Goal: Information Seeking & Learning: Check status

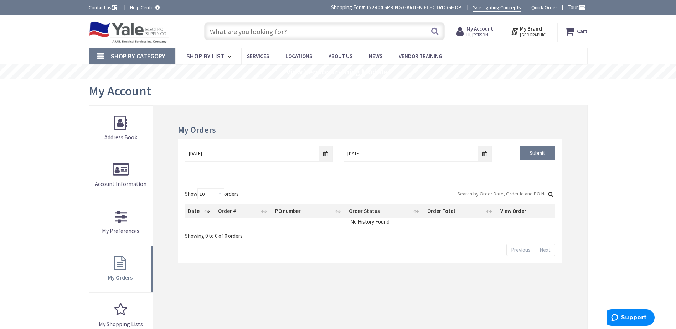
click at [259, 30] on input "text" at bounding box center [324, 31] width 241 height 18
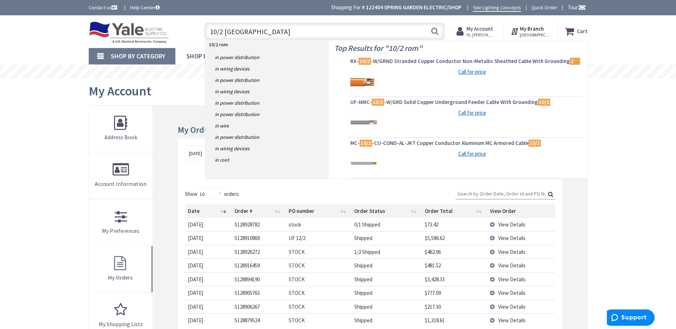
type input "10/2 romex"
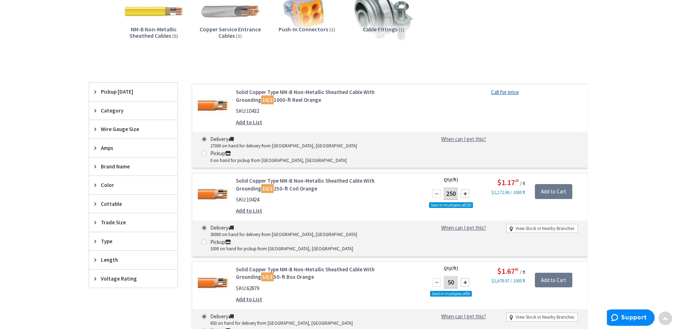
scroll to position [143, 0]
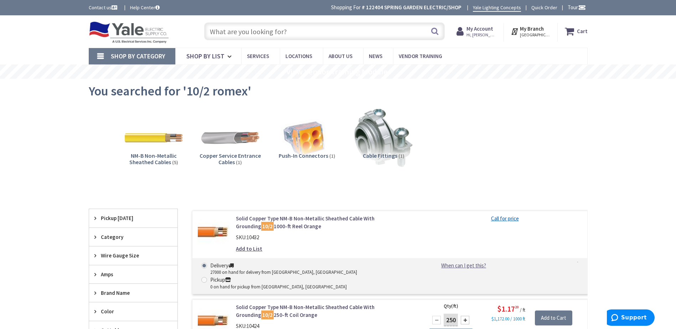
click at [245, 32] on input "text" at bounding box center [324, 31] width 241 height 18
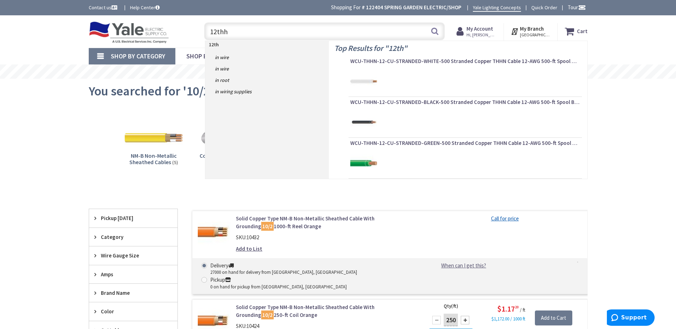
type input "12thhn"
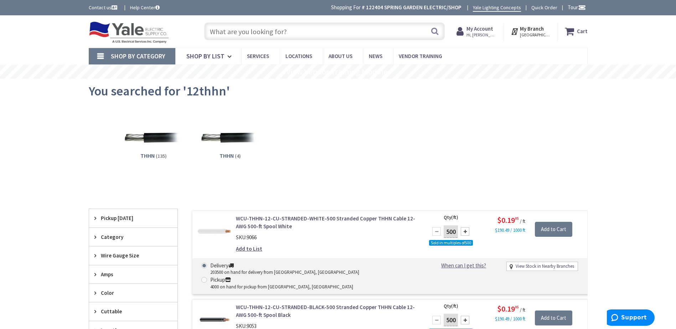
click at [248, 28] on input "text" at bounding box center [324, 31] width 241 height 18
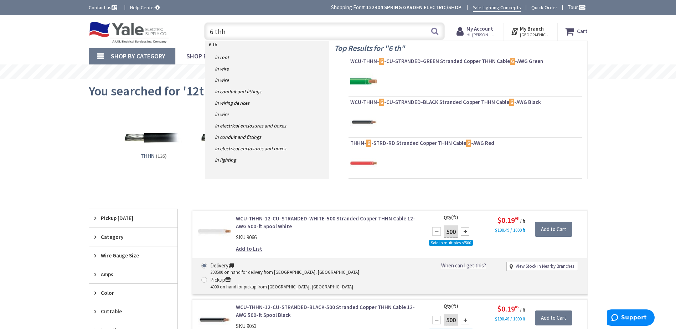
type input "6 thhn"
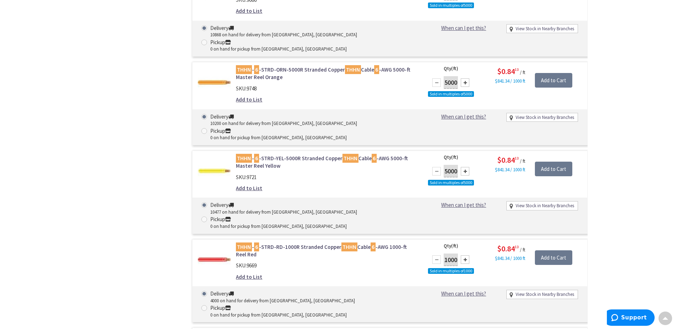
scroll to position [2339, 0]
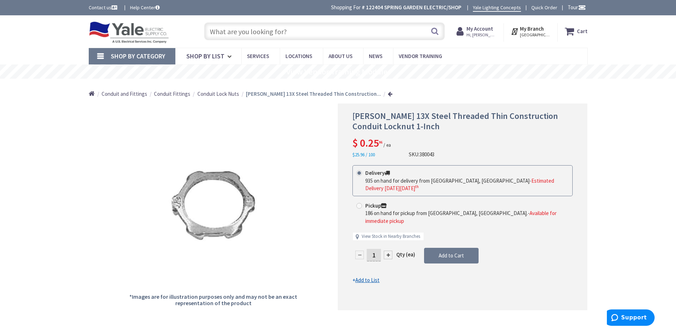
click at [388, 94] on link at bounding box center [390, 93] width 5 height 5
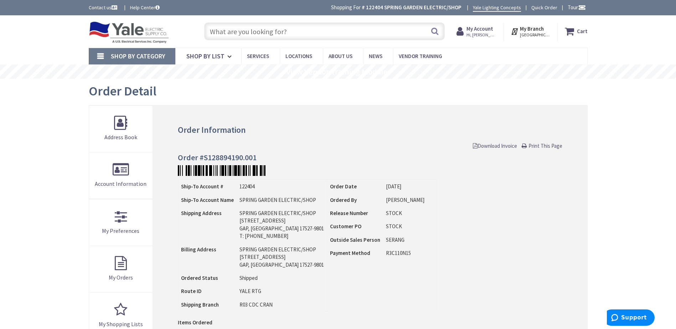
click at [481, 32] on span "Hi, [PERSON_NAME]" at bounding box center [482, 35] width 30 height 6
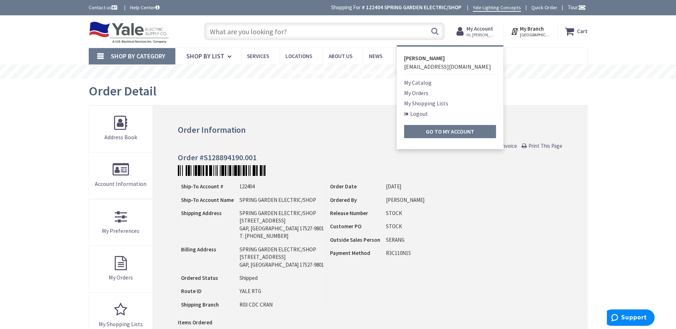
click at [421, 93] on link "My Orders" at bounding box center [416, 93] width 24 height 9
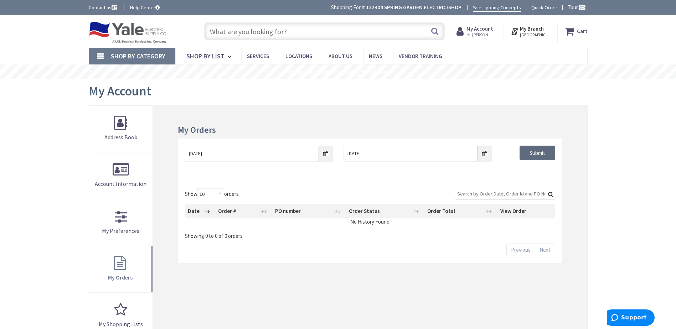
click at [543, 151] on input "Submit" at bounding box center [538, 153] width 36 height 15
click at [327, 154] on input "9/29/2025" at bounding box center [259, 154] width 148 height 16
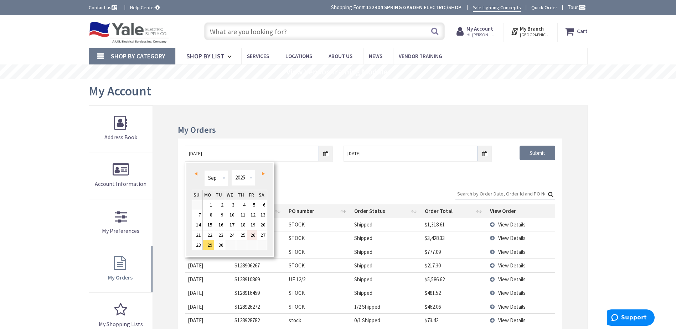
click at [252, 235] on link "26" at bounding box center [252, 236] width 10 height 10
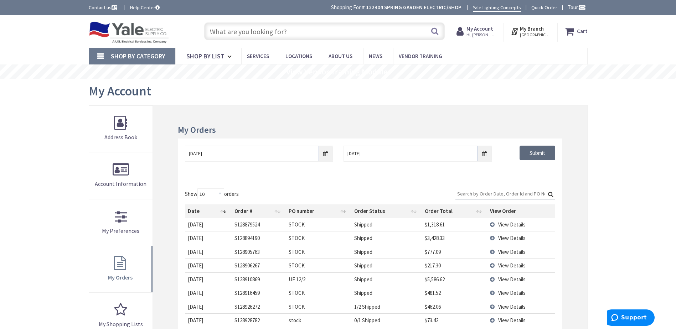
click at [534, 154] on input "Submit" at bounding box center [538, 153] width 36 height 15
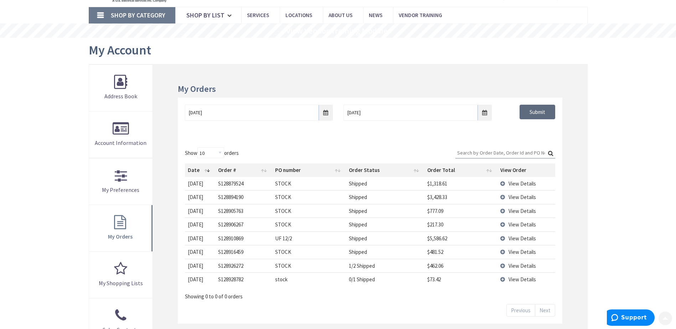
scroll to position [71, 0]
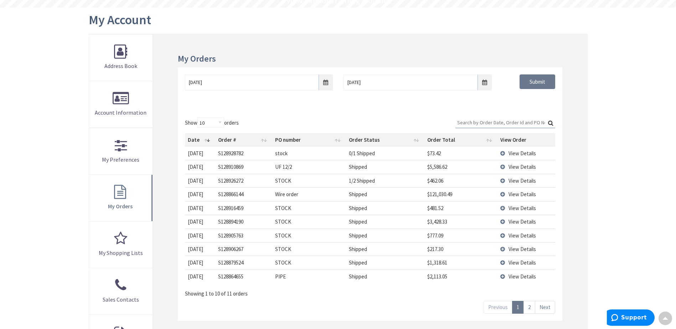
click at [525, 263] on span "View Details" at bounding box center [522, 263] width 27 height 7
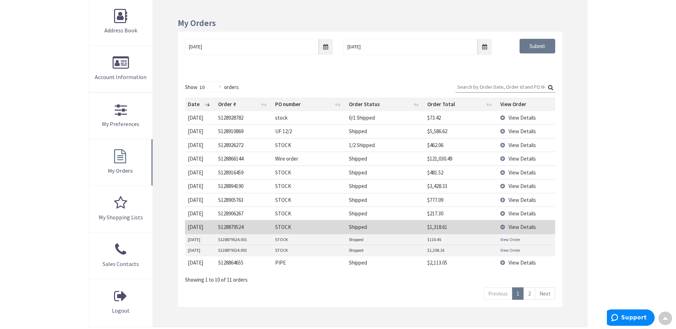
scroll to position [143, 0]
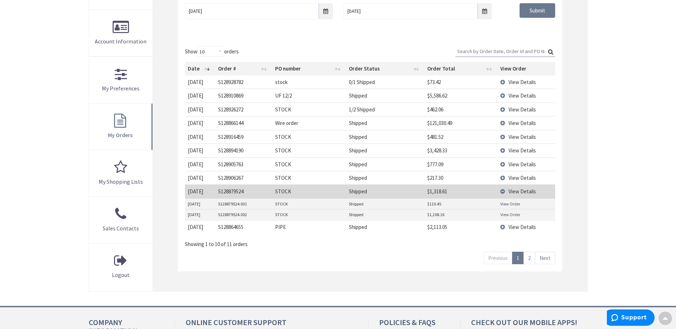
click at [531, 260] on link "2" at bounding box center [530, 258] width 12 height 12
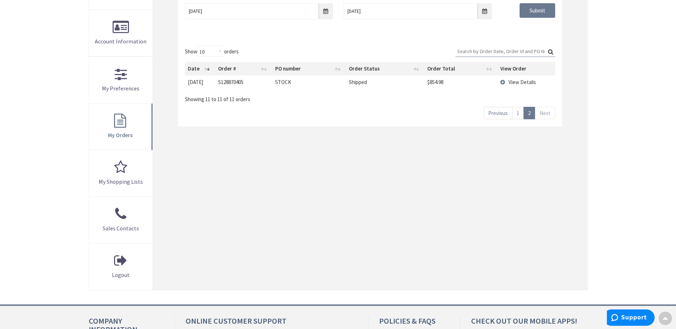
click at [520, 114] on link "1" at bounding box center [518, 113] width 12 height 12
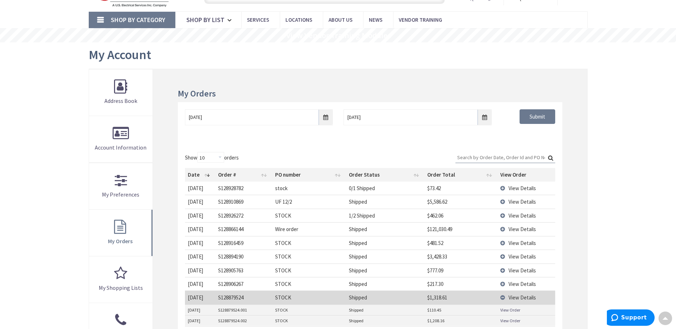
scroll to position [36, 0]
click at [327, 121] on input "[DATE]" at bounding box center [259, 118] width 148 height 16
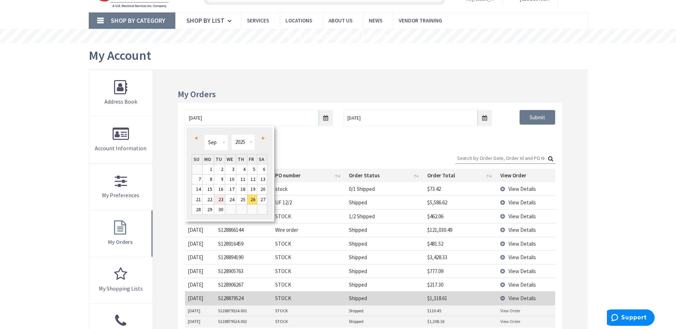
click at [221, 199] on link "23" at bounding box center [219, 200] width 11 height 10
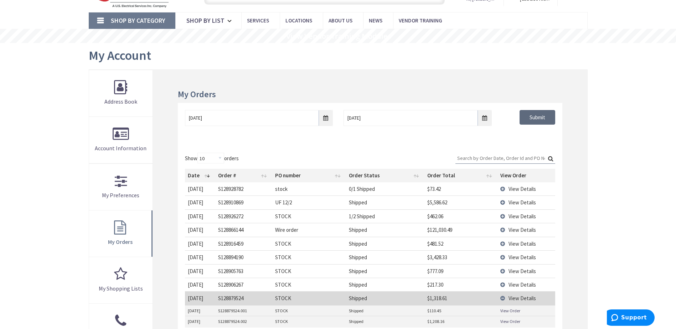
click at [533, 121] on input "Submit" at bounding box center [538, 117] width 36 height 15
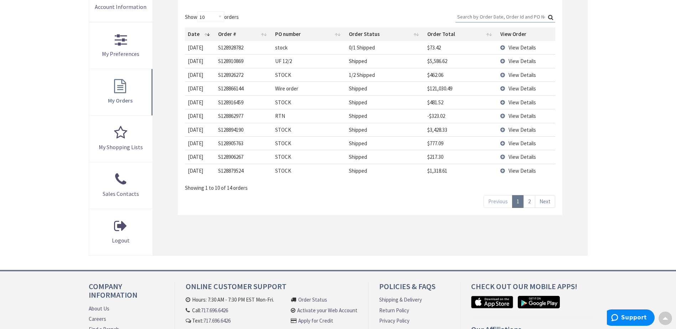
scroll to position [178, 0]
click at [531, 200] on link "2" at bounding box center [530, 200] width 12 height 12
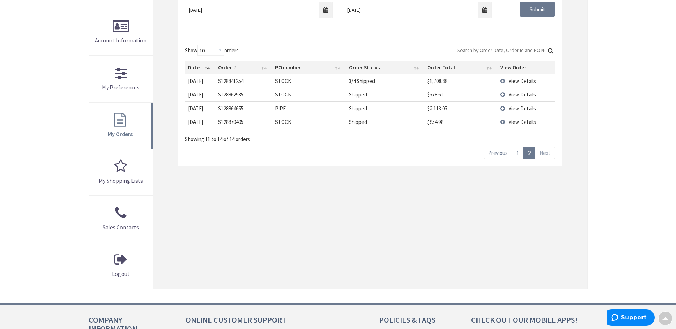
scroll to position [107, 0]
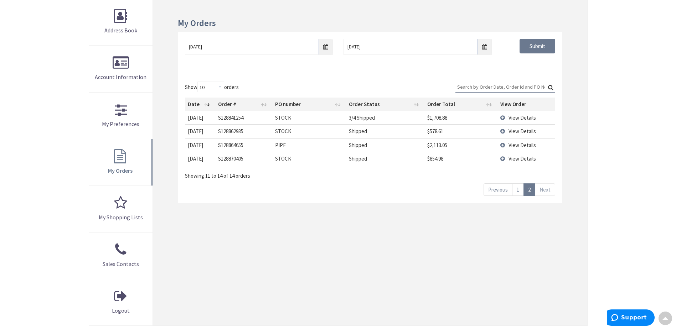
click at [504, 117] on td "View Details" at bounding box center [527, 117] width 58 height 13
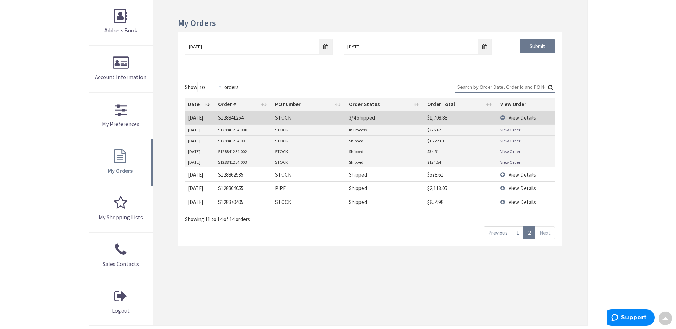
click at [515, 163] on link "View Order" at bounding box center [511, 162] width 20 height 6
click at [520, 232] on link "1" at bounding box center [518, 233] width 12 height 12
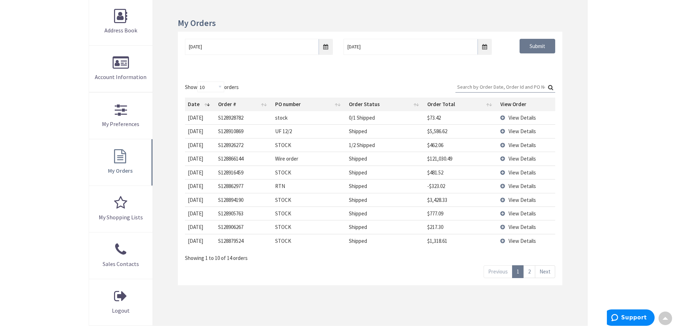
click at [530, 275] on link "2" at bounding box center [530, 272] width 12 height 12
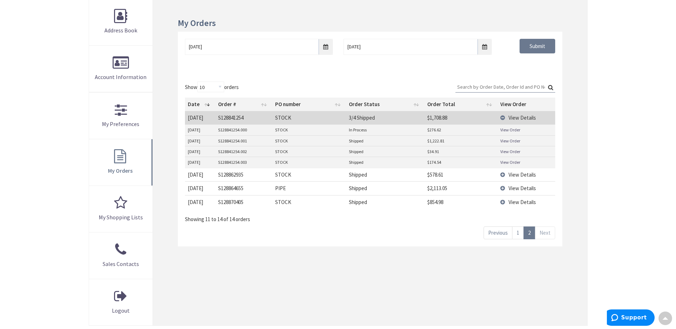
click at [502, 204] on td "View Details" at bounding box center [527, 202] width 58 height 14
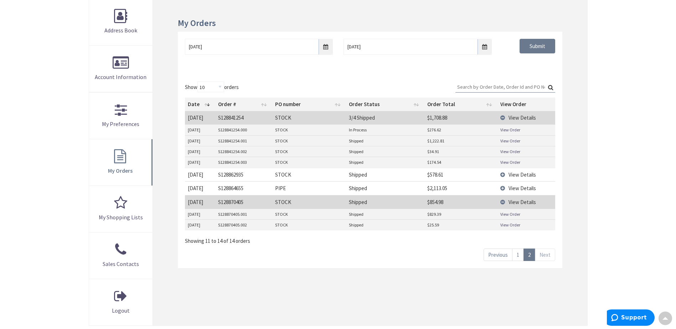
click at [510, 214] on link "View Order" at bounding box center [511, 214] width 20 height 6
click at [519, 255] on link "1" at bounding box center [518, 255] width 12 height 12
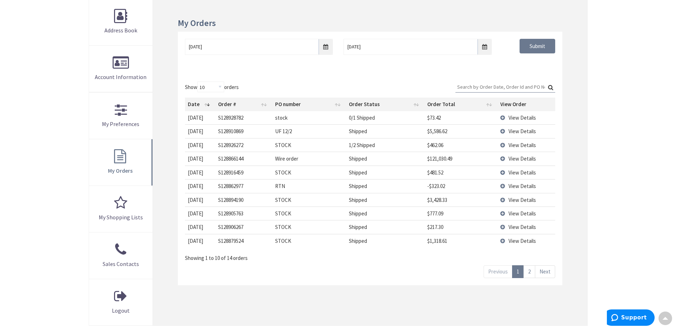
click at [502, 241] on td "View Details" at bounding box center [527, 241] width 58 height 14
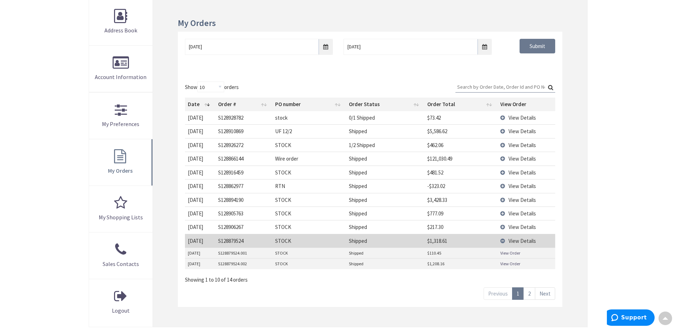
click at [515, 252] on link "View Order" at bounding box center [511, 253] width 20 height 6
click at [507, 264] on link "View Order" at bounding box center [511, 264] width 20 height 6
click at [326, 46] on input "09/23/2025" at bounding box center [259, 47] width 148 height 16
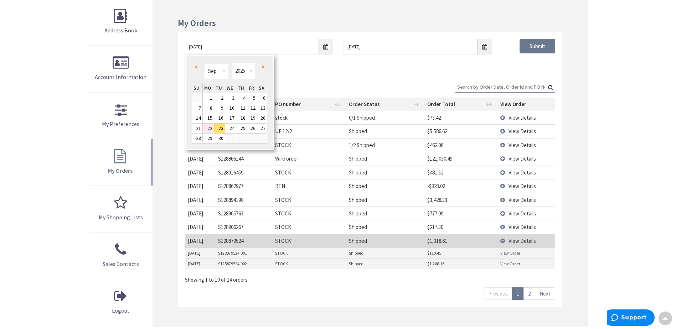
click at [212, 125] on link "22" at bounding box center [208, 129] width 11 height 10
type input "09/22/2025"
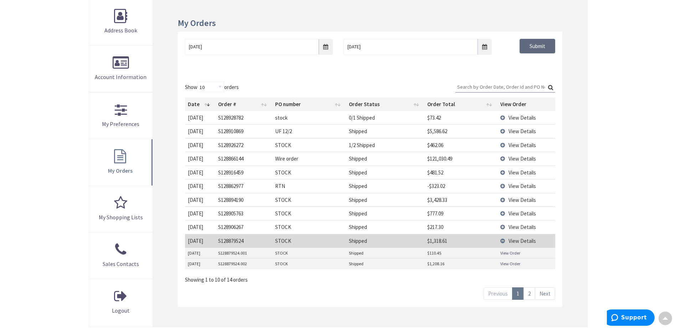
click at [535, 41] on input "Submit" at bounding box center [538, 46] width 36 height 15
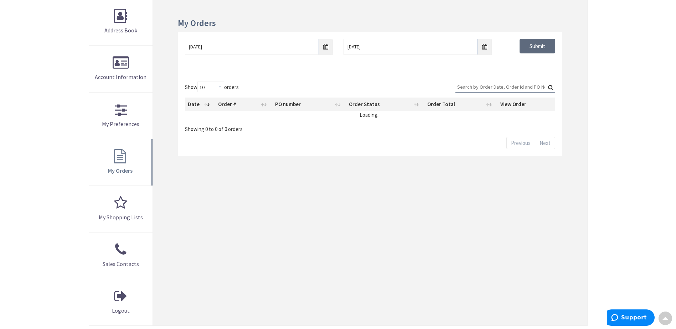
click at [535, 47] on input "Submit" at bounding box center [538, 46] width 36 height 15
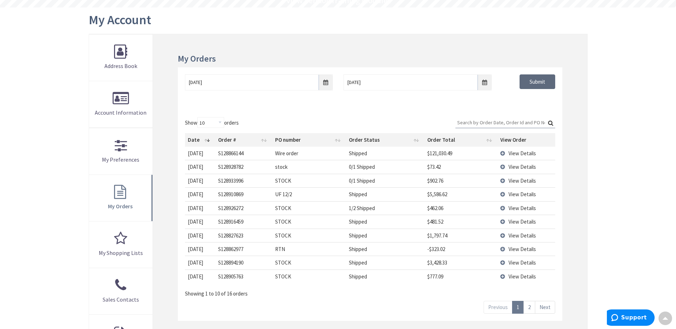
scroll to position [151, 0]
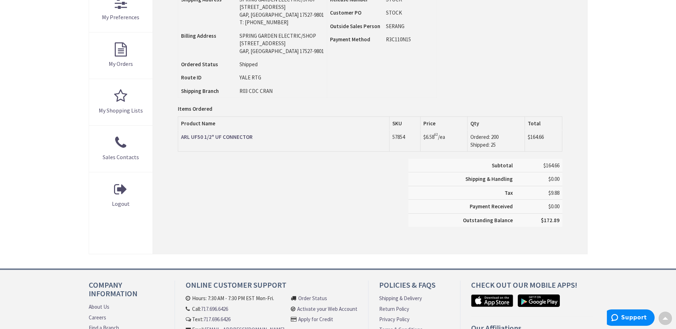
click at [232, 137] on strong "ARL UF50 1/2" UF CONNECTOR" at bounding box center [217, 137] width 72 height 7
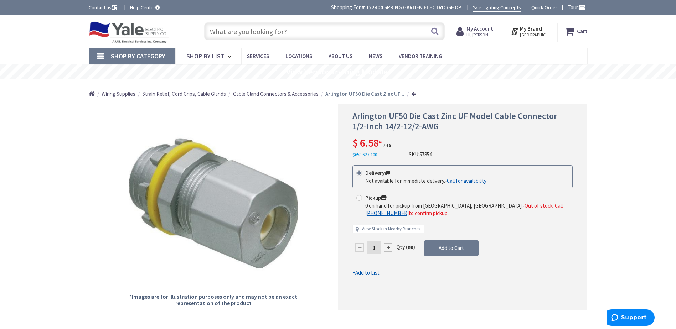
click at [413, 93] on link at bounding box center [414, 93] width 5 height 5
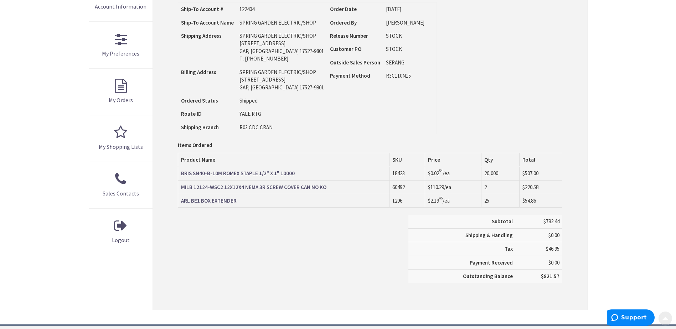
scroll to position [178, 0]
click at [261, 187] on strong "MILB 12124-WSC2 12X12X4 NEMA 3R SCREW COVER CAN NO KO" at bounding box center [253, 186] width 145 height 7
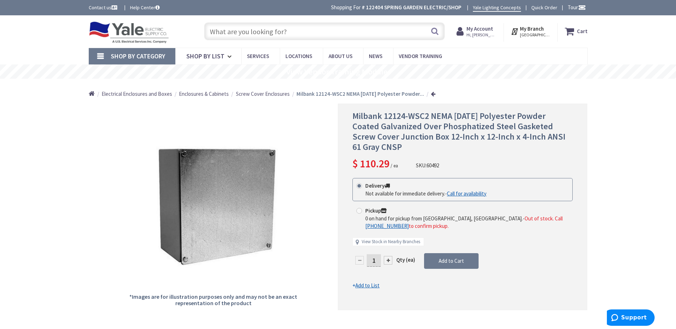
click at [431, 93] on link at bounding box center [433, 93] width 5 height 5
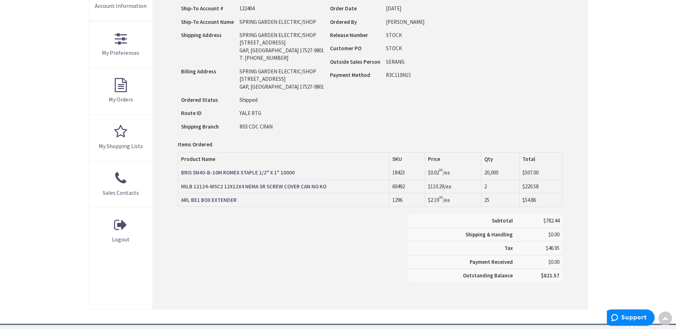
click at [191, 198] on strong "ARL BE1 BOX EXTENDER" at bounding box center [209, 200] width 56 height 7
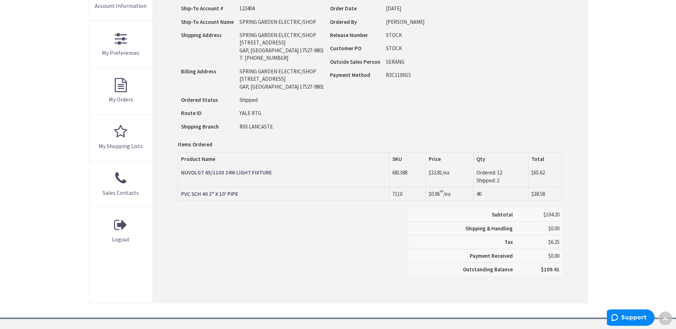
click at [225, 174] on strong "NUVOLGT 65/1103 24W LIGHT FIXTURE" at bounding box center [226, 172] width 91 height 7
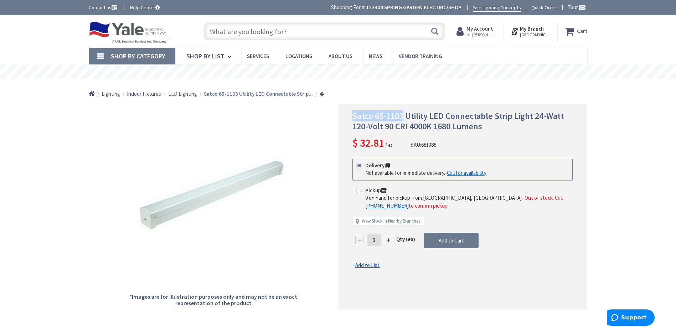
drag, startPoint x: 404, startPoint y: 117, endPoint x: 354, endPoint y: 117, distance: 49.2
click at [354, 117] on span "Satco 65-1103 Utility LED Connectable Strip Light 24-Watt 120-Volt 90 CRI 4000K…" at bounding box center [458, 121] width 211 height 21
copy span "Satco 65-1103"
click at [320, 92] on link at bounding box center [322, 93] width 5 height 5
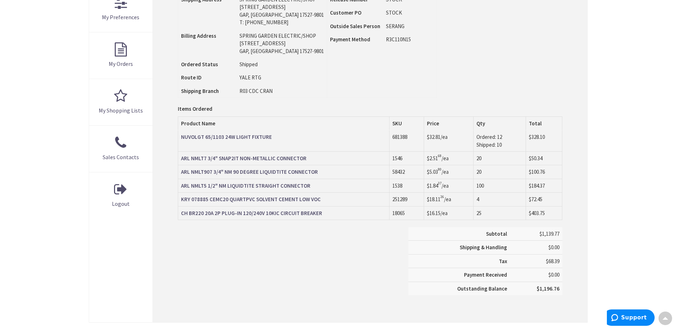
click at [268, 159] on strong "ARL NMLT7 3/4" SNAP2IT NON-METALLIC CONNECTOR" at bounding box center [244, 158] width 126 height 7
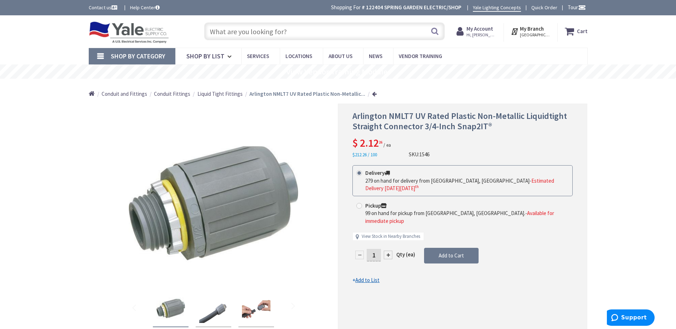
click at [372, 94] on link at bounding box center [374, 93] width 5 height 5
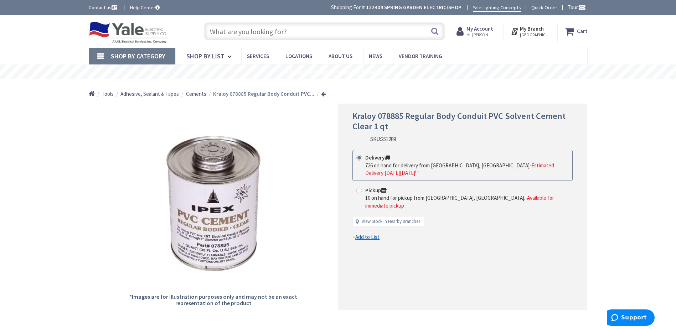
click at [321, 95] on link at bounding box center [323, 93] width 5 height 5
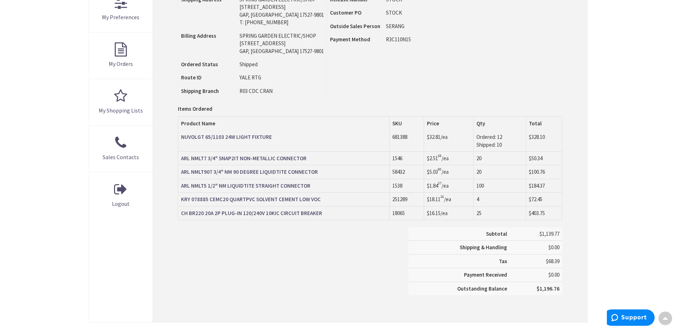
click at [271, 214] on strong "CH BR220 20A 2P PLUG-IN 120/240V 10KIC CIRCUIT BREAKER" at bounding box center [251, 213] width 141 height 7
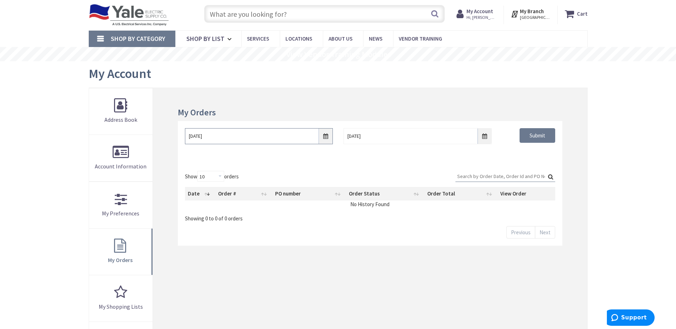
click at [322, 138] on input "9/29/2025" at bounding box center [259, 136] width 148 height 16
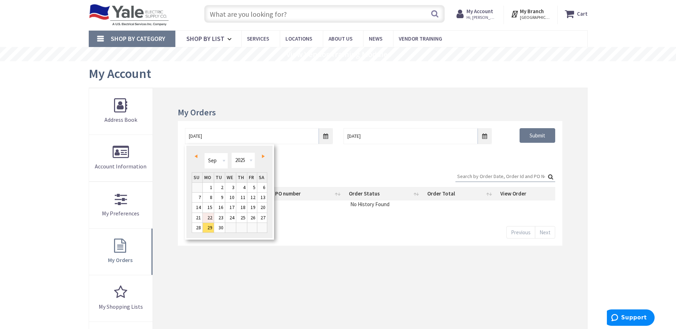
click at [209, 216] on link "22" at bounding box center [208, 218] width 11 height 10
type input "09/22/2025"
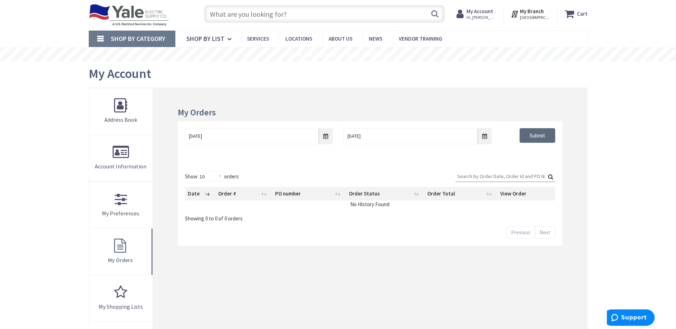
click at [541, 128] on input "Submit" at bounding box center [538, 135] width 36 height 15
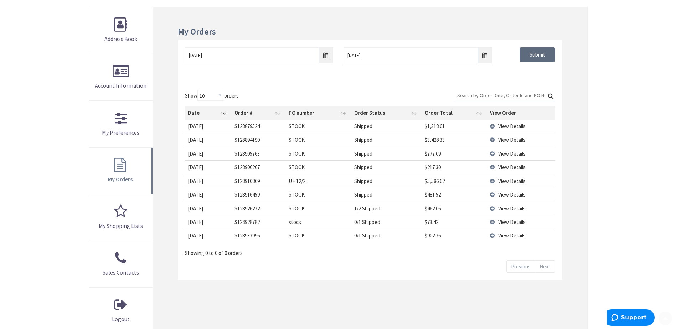
scroll to position [124, 0]
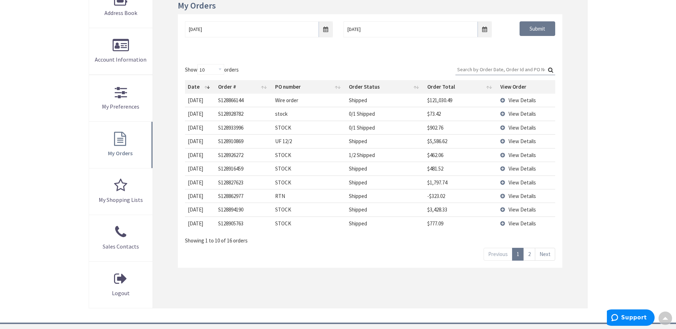
click at [531, 253] on link "2" at bounding box center [530, 254] width 12 height 12
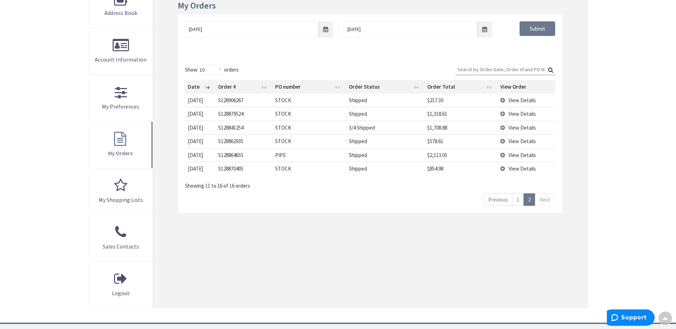
click at [520, 202] on link "1" at bounding box center [518, 200] width 12 height 12
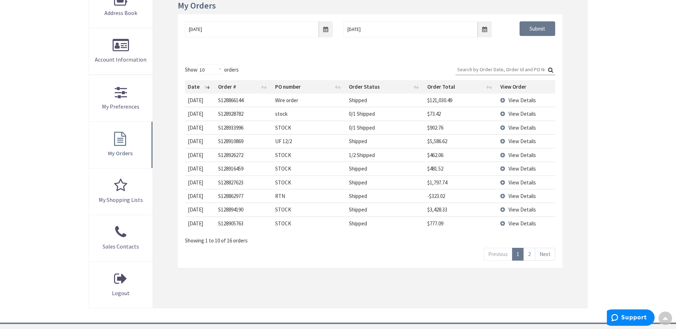
click at [519, 183] on span "View Details" at bounding box center [522, 182] width 27 height 7
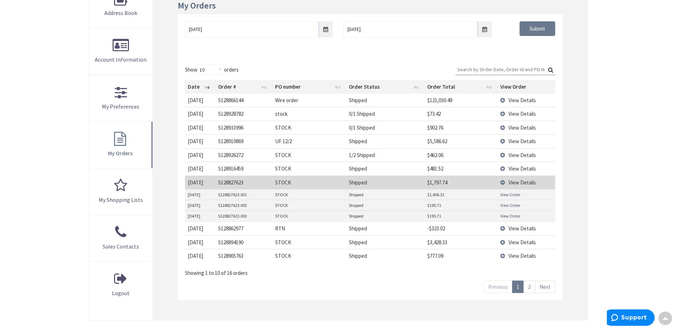
click at [514, 215] on link "View Order" at bounding box center [511, 216] width 20 height 6
click at [510, 255] on span "View Details" at bounding box center [522, 256] width 27 height 7
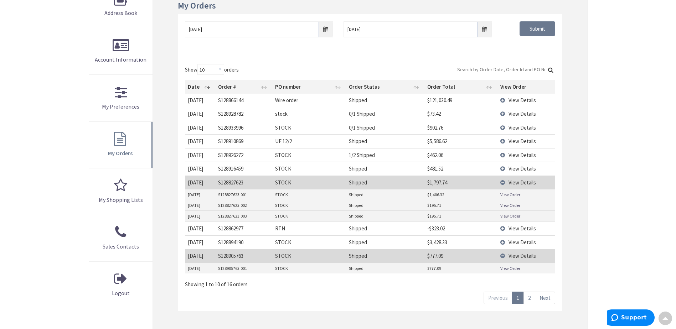
click at [515, 268] on link "View Order" at bounding box center [511, 269] width 20 height 6
click at [501, 170] on td "View Details" at bounding box center [527, 169] width 58 height 14
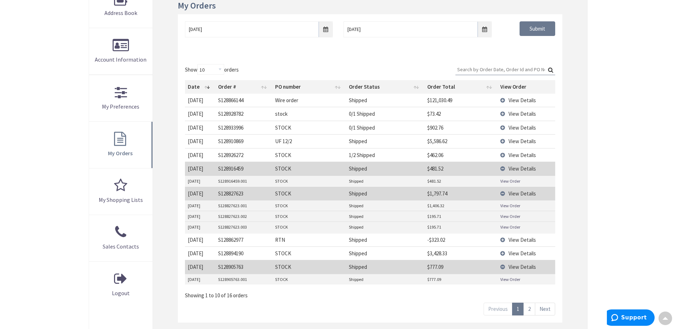
click at [511, 181] on link "View Order" at bounding box center [511, 181] width 20 height 6
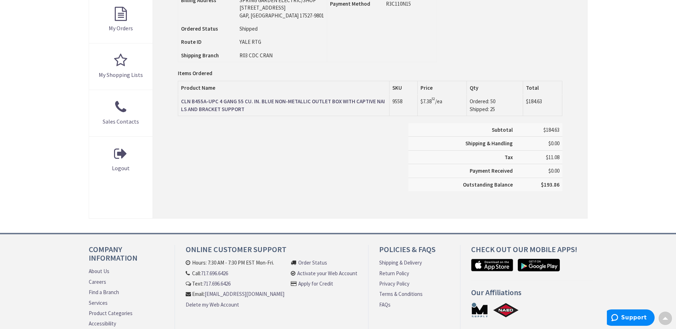
click at [299, 99] on strong "CLN B455A-UPC 4 GANG 55 CU. IN. BLUE NON-METALLIC OUTLET BOX WITH CAPTIVE NAILS…" at bounding box center [283, 105] width 204 height 14
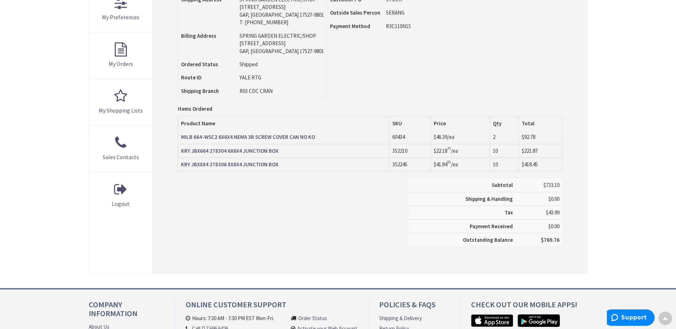
click at [256, 139] on strong "MILB 664-WSC2 6X6X4 NEMA 3R SCREW COVER CAN NO KO" at bounding box center [248, 137] width 134 height 7
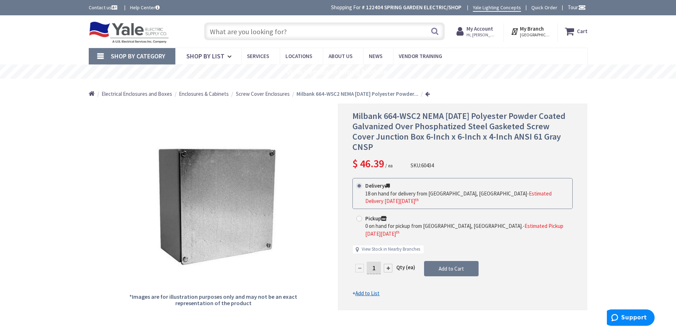
click at [425, 94] on link at bounding box center [427, 93] width 5 height 5
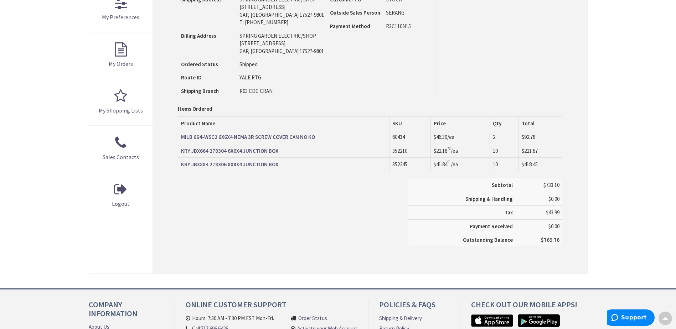
click at [240, 153] on strong "KRY JBX664 278304 6X6X4 JUNCTION BOX" at bounding box center [229, 151] width 97 height 7
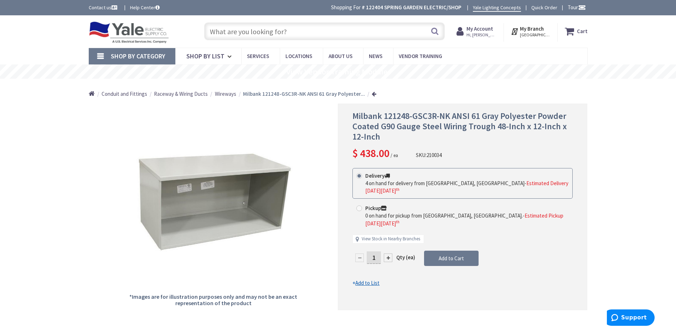
click at [283, 27] on input "text" at bounding box center [324, 31] width 241 height 18
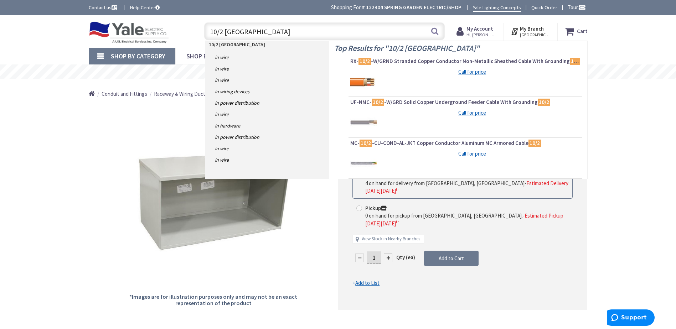
type input "10/2 romex"
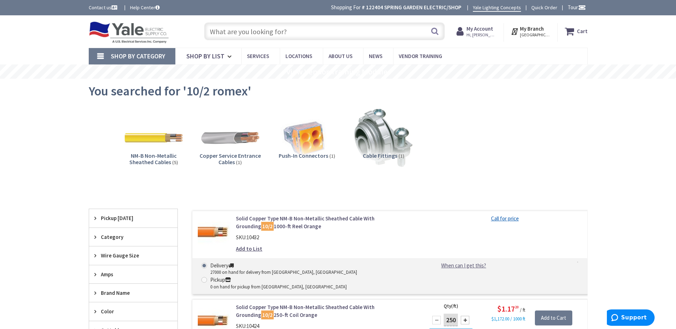
click at [301, 32] on input "text" at bounding box center [324, 31] width 241 height 18
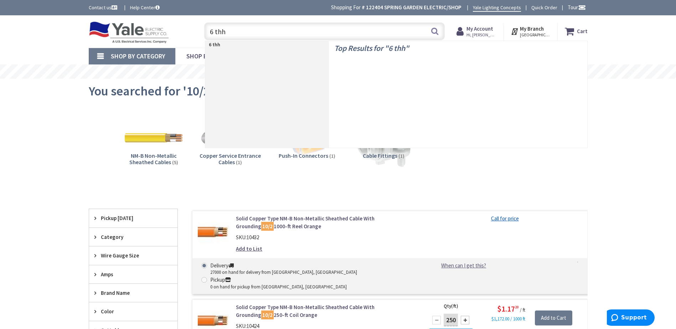
type input "6 thhn"
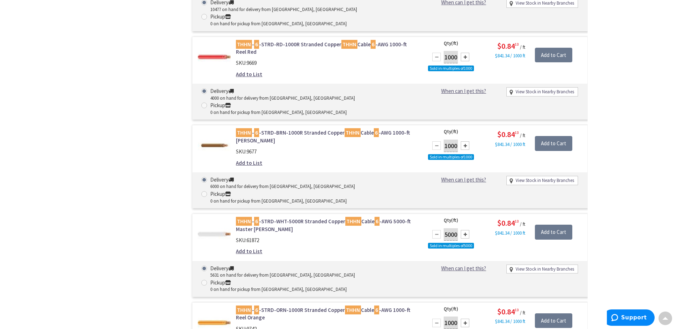
scroll to position [2532, 0]
